Goal: Check status: Check status

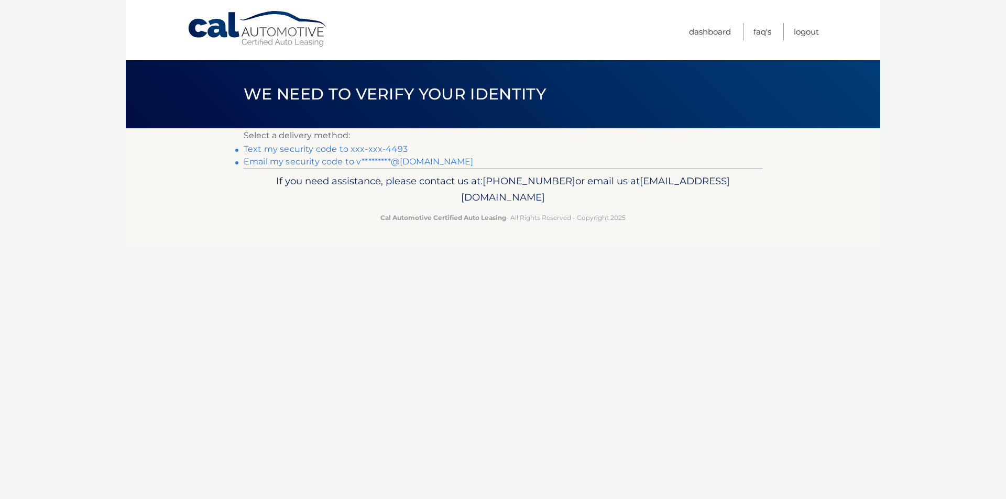
click at [316, 160] on link "Email my security code to v*********@[DOMAIN_NAME]" at bounding box center [358, 162] width 229 height 10
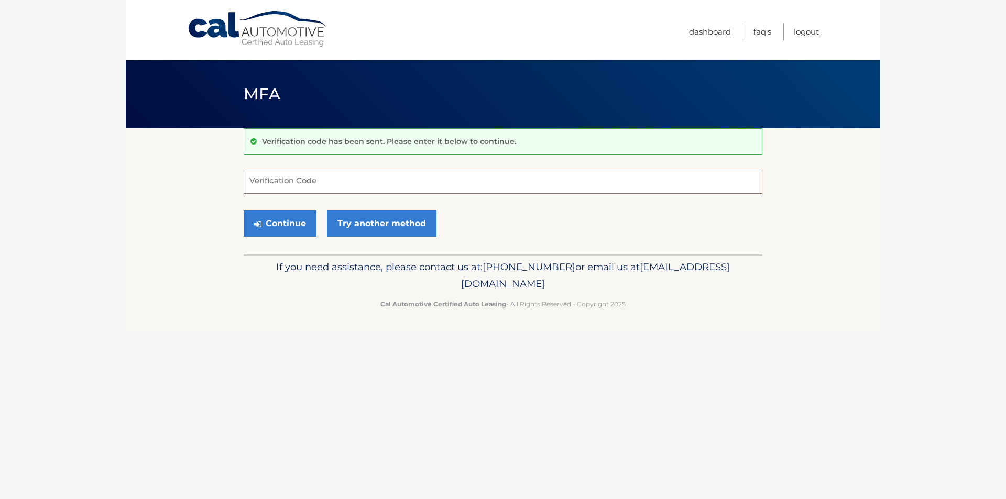
click at [399, 174] on input "Verification Code" at bounding box center [503, 181] width 519 height 26
paste input "911611"
click at [269, 226] on button "Continue" at bounding box center [280, 224] width 73 height 26
click at [369, 183] on input "911611" at bounding box center [503, 181] width 519 height 26
type input "911611"
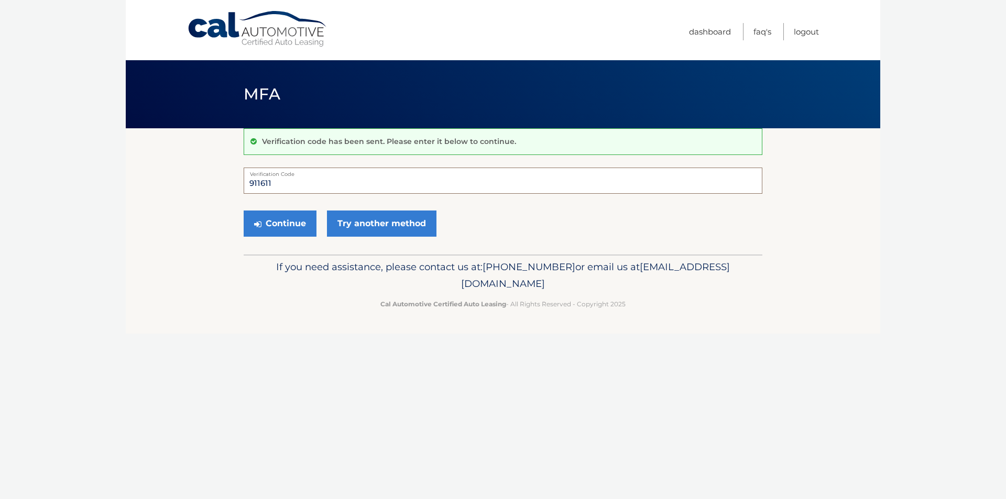
click at [244, 211] on button "Continue" at bounding box center [280, 224] width 73 height 26
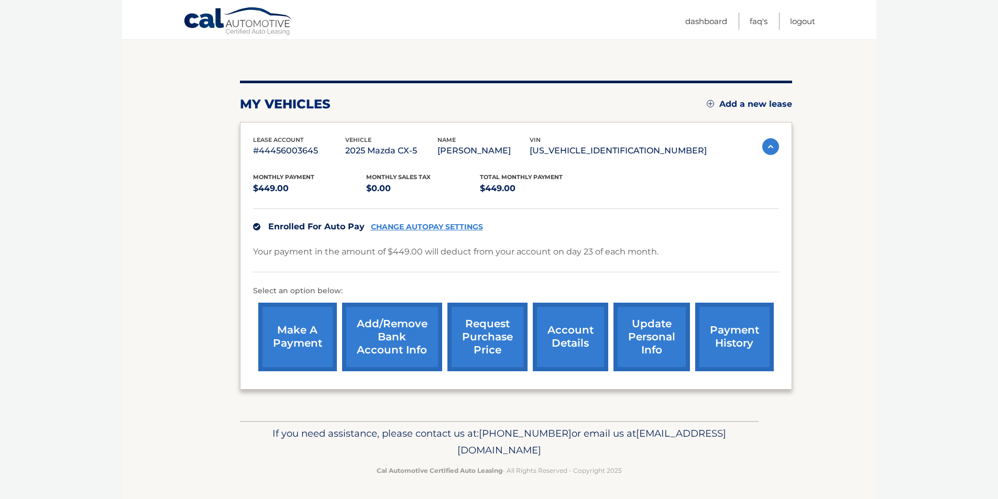
scroll to position [96, 0]
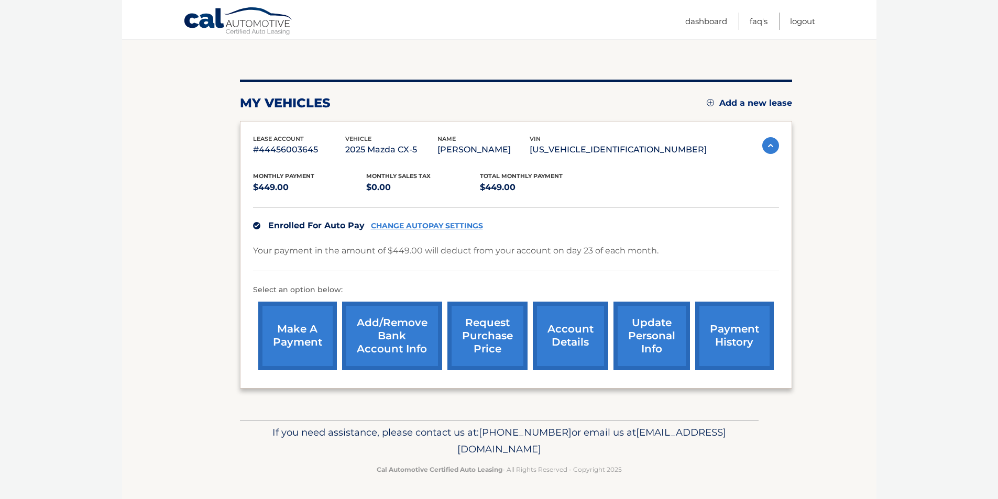
click at [314, 143] on p "#44456003645" at bounding box center [299, 149] width 92 height 15
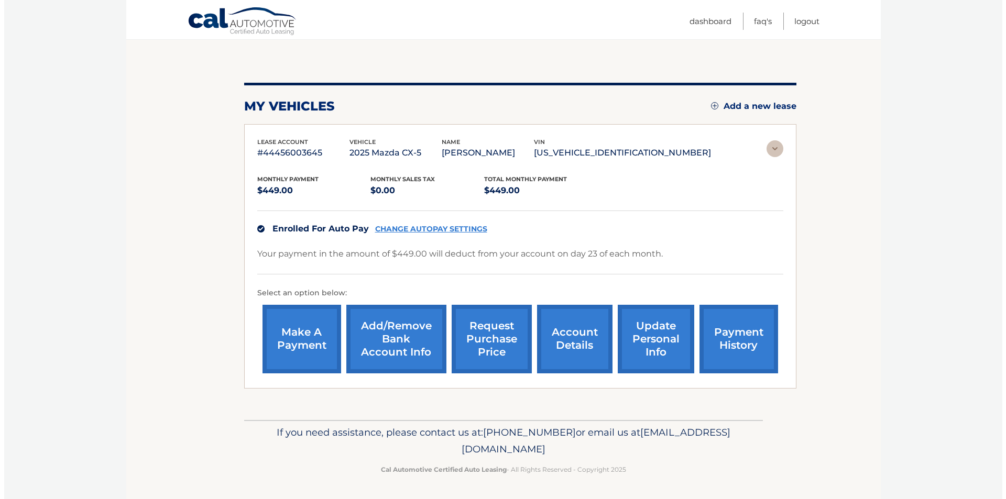
scroll to position [0, 0]
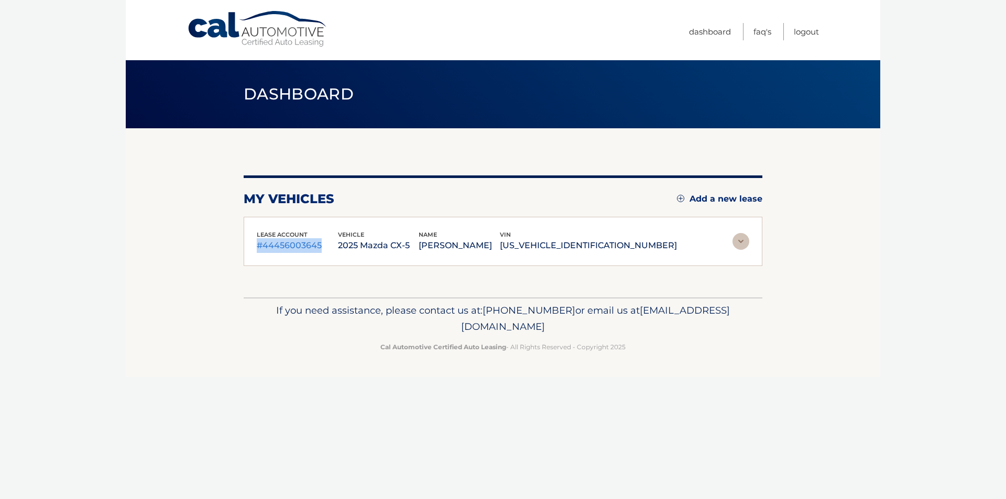
drag, startPoint x: 324, startPoint y: 246, endPoint x: 246, endPoint y: 246, distance: 78.6
click at [246, 246] on div "lease account #44456003645 vehicle 2025 Mazda CX-5 name [PERSON_NAME] vin [US_V…" at bounding box center [503, 242] width 519 height 50
copy p "#44456003645"
